Goal: Task Accomplishment & Management: Manage account settings

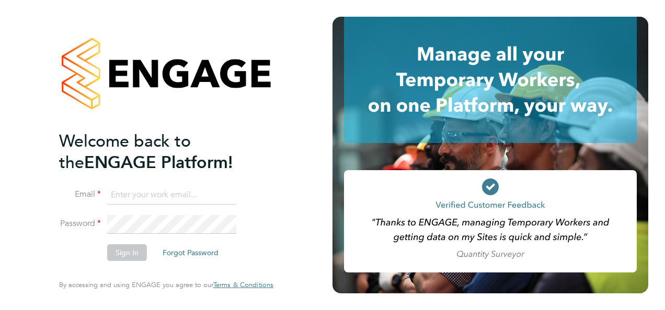
click at [168, 199] on input at bounding box center [171, 195] width 129 height 19
click at [167, 193] on input "coled" at bounding box center [171, 195] width 129 height 19
click at [184, 199] on input "coled" at bounding box center [171, 195] width 129 height 19
drag, startPoint x: 158, startPoint y: 197, endPoint x: 13, endPoint y: 233, distance: 149.8
click at [13, 233] on div "Welcome back to the ENGAGE Platform! Email coled Password Sign In Forgot Passwo…" at bounding box center [166, 155] width 332 height 310
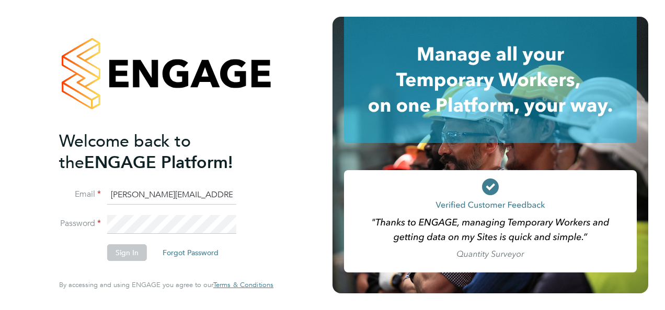
type input "danielle.cole@ngbailey.co.uk"
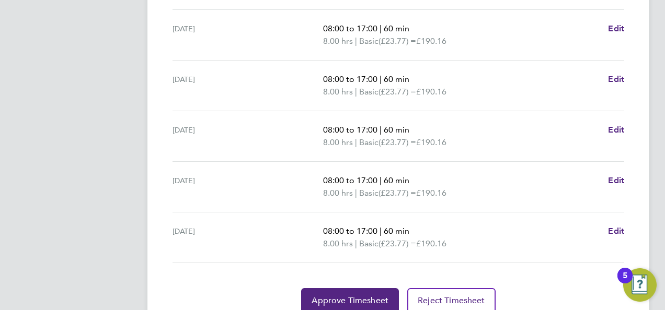
scroll to position [451, 0]
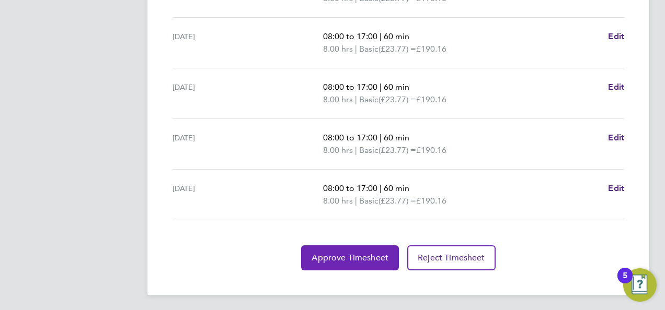
click at [332, 257] on span "Approve Timesheet" at bounding box center [349, 258] width 77 height 10
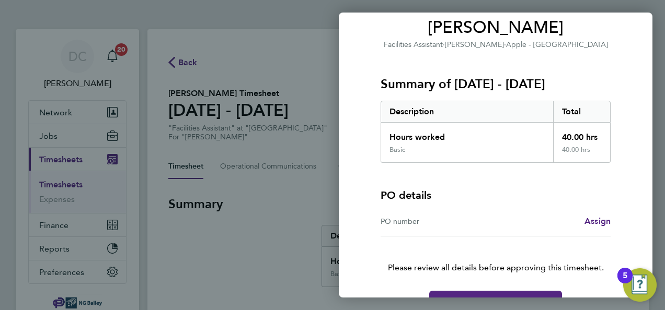
scroll to position [117, 0]
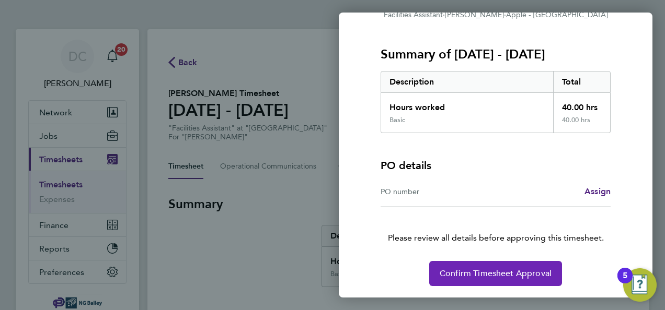
click at [462, 277] on span "Confirm Timesheet Approval" at bounding box center [496, 274] width 112 height 10
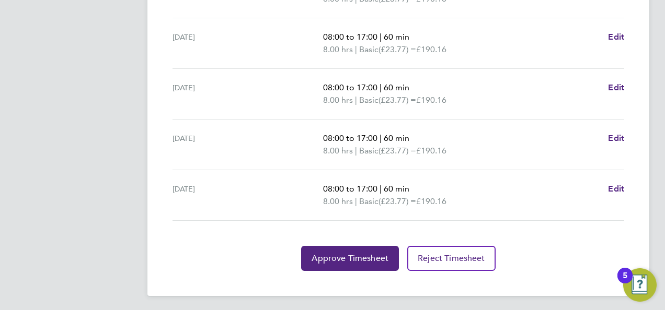
scroll to position [451, 0]
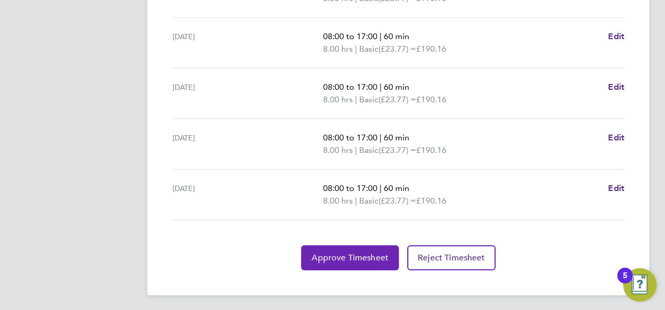
click at [352, 250] on button "Approve Timesheet" at bounding box center [350, 258] width 98 height 25
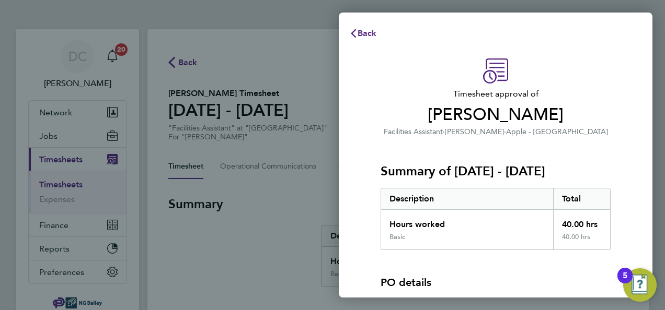
scroll to position [117, 0]
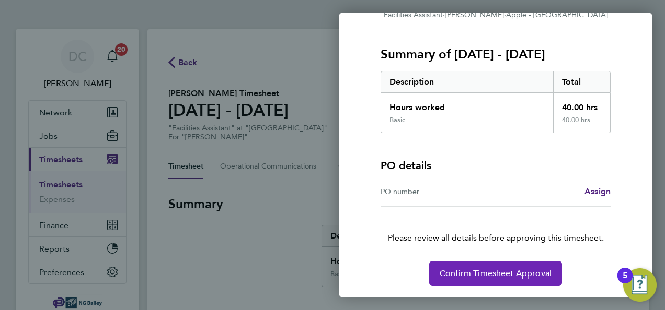
click at [501, 262] on button "Confirm Timesheet Approval" at bounding box center [495, 273] width 133 height 25
